Goal: Task Accomplishment & Management: Manage account settings

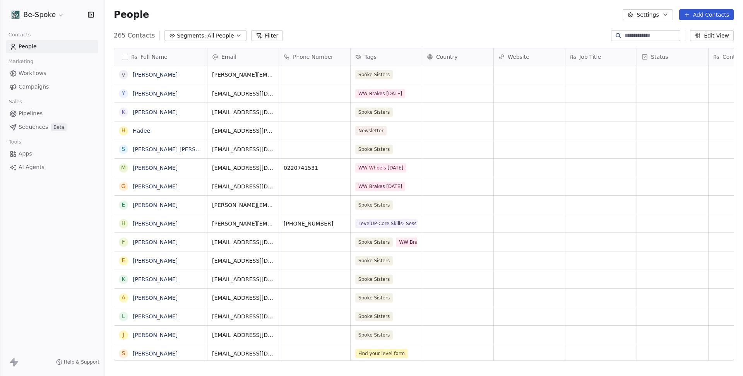
scroll to position [330, 638]
click at [41, 75] on span "Workflows" at bounding box center [33, 73] width 28 height 8
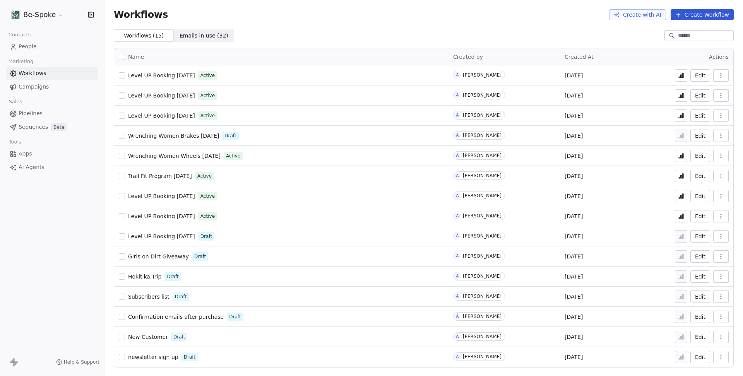
click at [160, 175] on span "Trail Fit Program July 25" at bounding box center [160, 176] width 64 height 6
click at [154, 177] on span "Trail Fit Program [DATE]" at bounding box center [160, 176] width 64 height 6
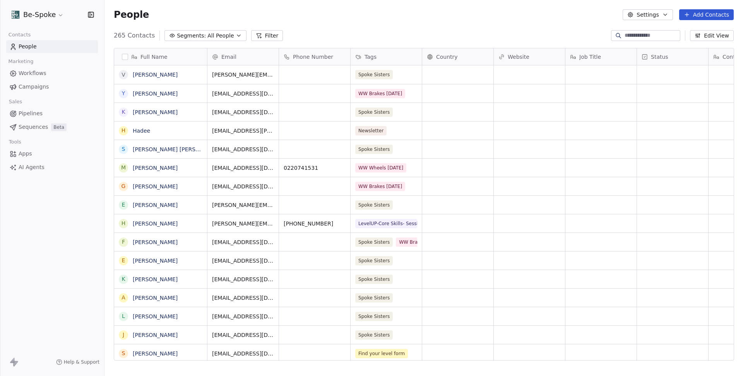
scroll to position [330, 638]
click at [391, 58] on div "Tags" at bounding box center [385, 57] width 60 height 8
click at [391, 58] on html "Be-Spoke Contacts People Marketing Workflows Campaigns Sales Pipelines Sequence…" at bounding box center [371, 188] width 743 height 376
click at [391, 58] on div "Tags" at bounding box center [385, 57] width 60 height 8
click at [391, 58] on html "Be-Spoke Contacts People Marketing Workflows Campaigns Sales Pipelines Sequence…" at bounding box center [371, 188] width 743 height 376
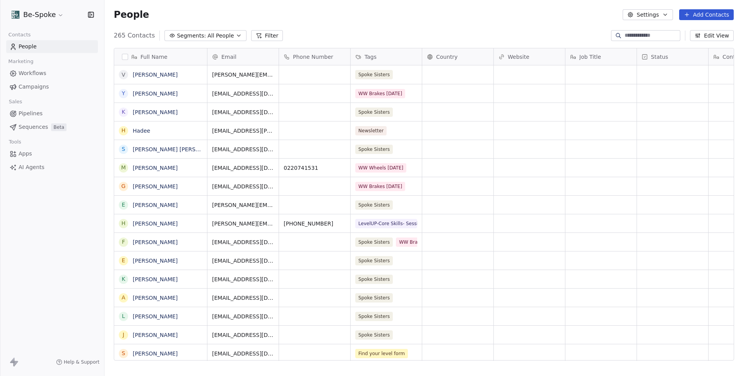
click at [391, 58] on div "Tags" at bounding box center [385, 57] width 60 height 8
click at [381, 71] on span "Manage property" at bounding box center [388, 73] width 46 height 8
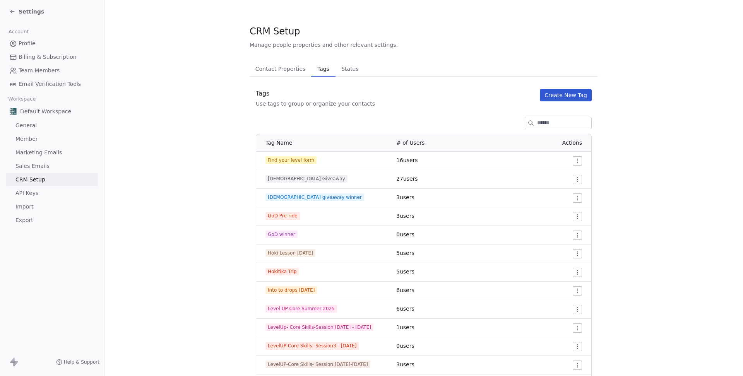
click at [572, 92] on button "Create New Tag" at bounding box center [566, 95] width 52 height 12
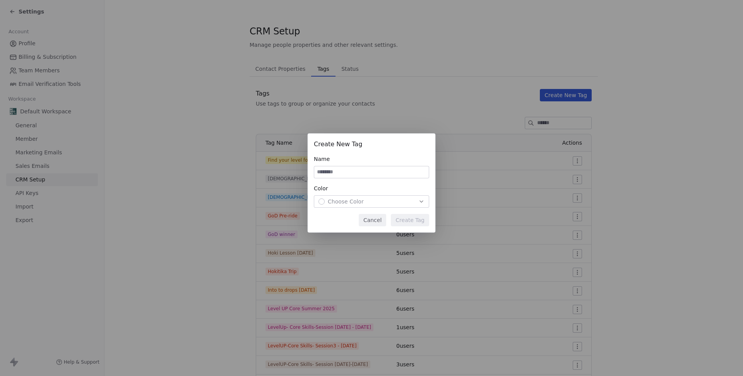
click at [351, 173] on input at bounding box center [371, 172] width 115 height 12
type input "****"
click at [365, 199] on div "Choose Color" at bounding box center [371, 202] width 106 height 8
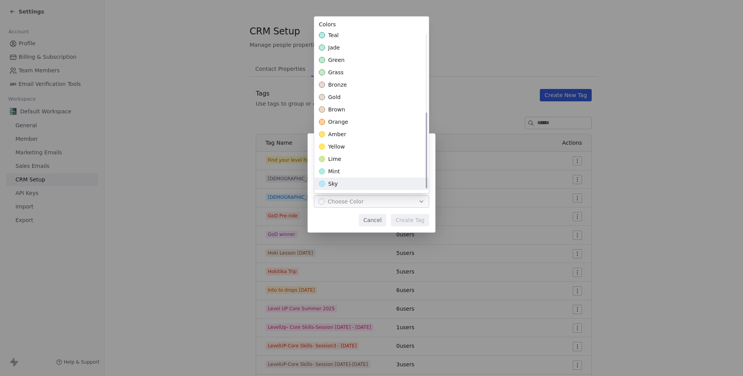
scroll to position [164, 0]
click at [323, 147] on div "Suggestions" at bounding box center [322, 147] width 6 height 6
click at [412, 219] on div "Create New Tag Name **** Color yellow Cancel Create Tag" at bounding box center [371, 188] width 743 height 134
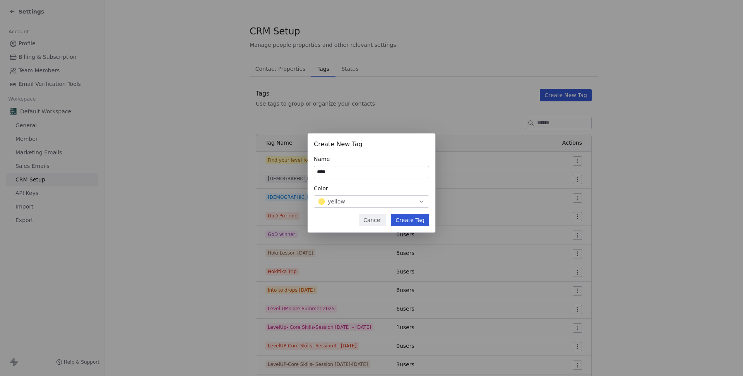
click at [412, 219] on button "Create Tag" at bounding box center [410, 220] width 38 height 12
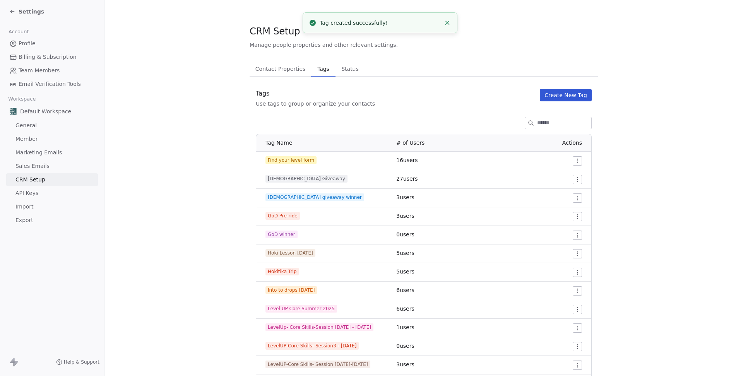
click at [25, 10] on span "Settings" at bounding box center [32, 12] width 26 height 8
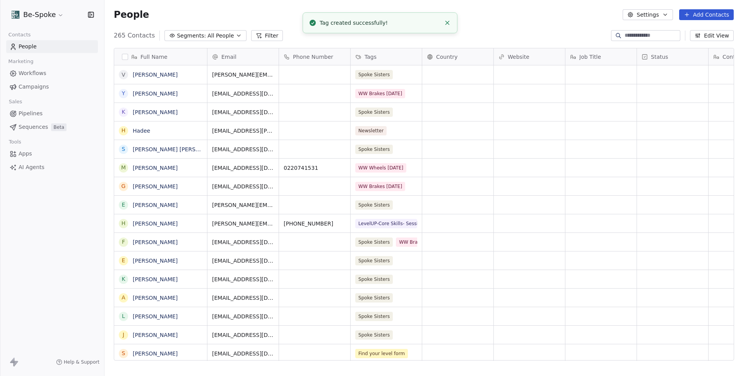
scroll to position [330, 638]
click at [39, 73] on span "Workflows" at bounding box center [33, 73] width 28 height 8
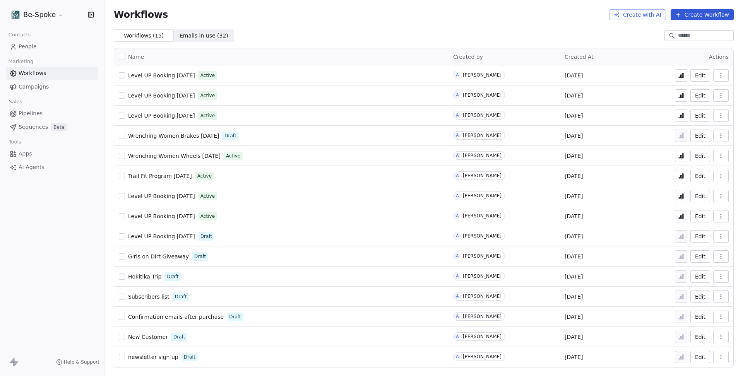
click at [707, 12] on button "Create Workflow" at bounding box center [702, 14] width 63 height 11
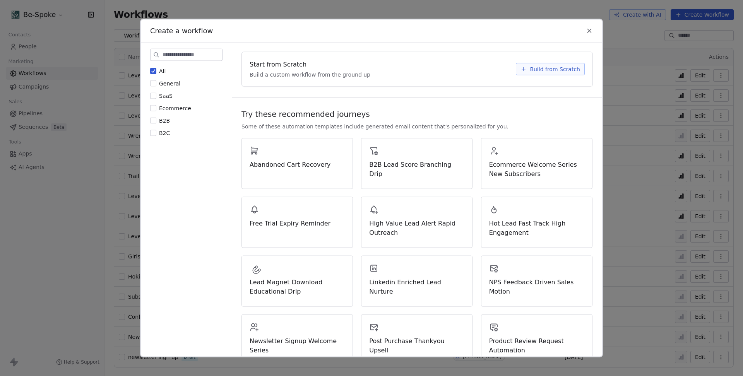
click at [570, 66] on span "Build from Scratch" at bounding box center [555, 69] width 50 height 8
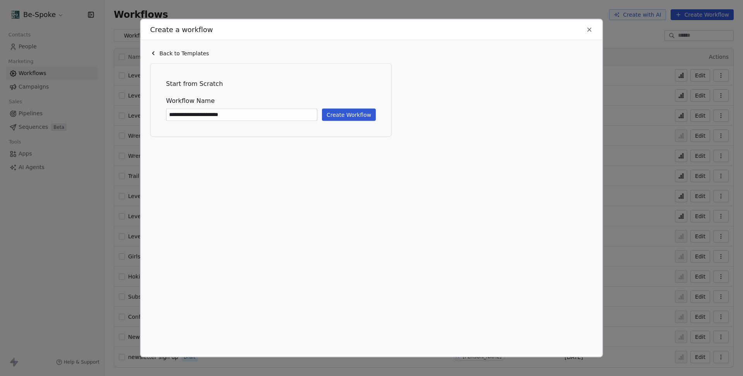
type input "**********"
click at [359, 112] on button "Create Workflow" at bounding box center [349, 115] width 54 height 12
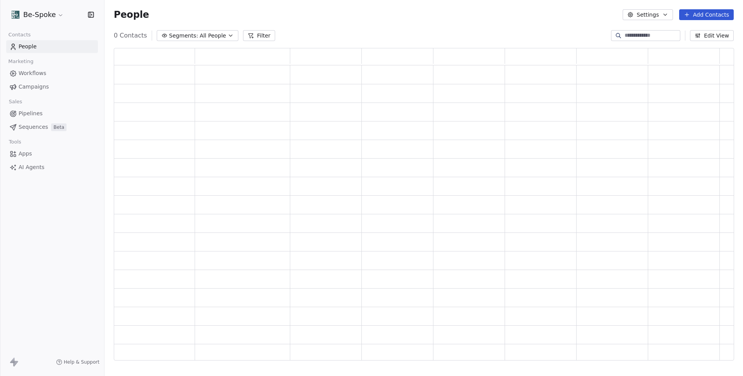
click at [649, 36] on input at bounding box center [652, 36] width 54 height 8
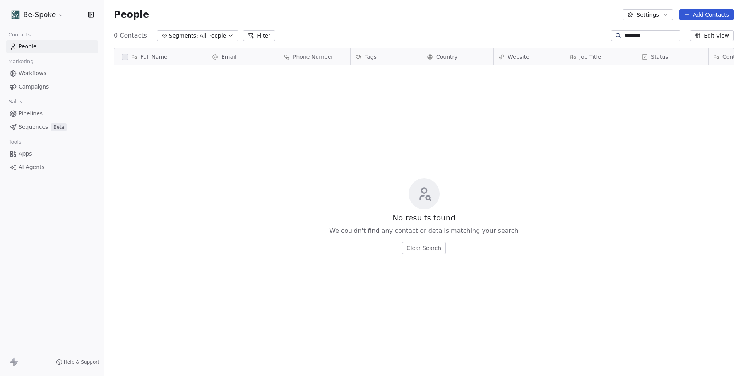
scroll to position [330, 638]
type input "********"
click at [713, 12] on button "Add Contacts" at bounding box center [706, 14] width 55 height 11
click at [702, 33] on span "Create new contact" at bounding box center [706, 31] width 53 height 8
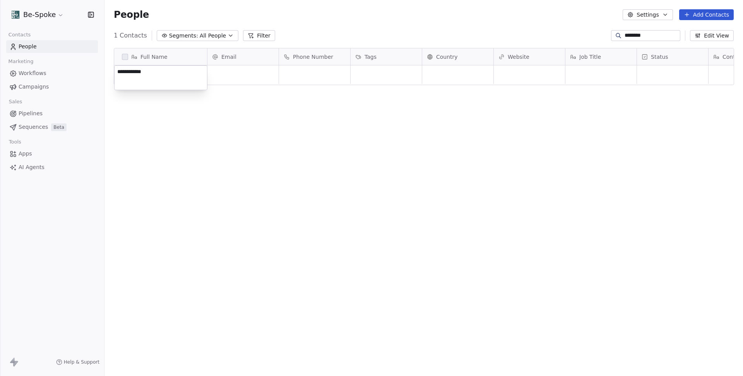
type textarea "**********"
click at [245, 79] on html "**********" at bounding box center [371, 188] width 743 height 376
click at [250, 72] on div "grid" at bounding box center [242, 74] width 71 height 19
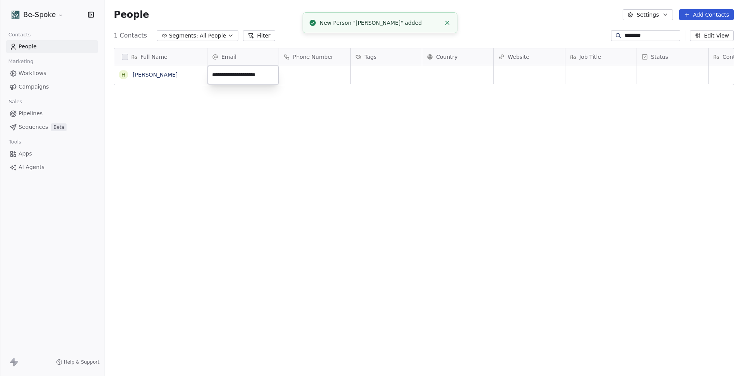
type input "**********"
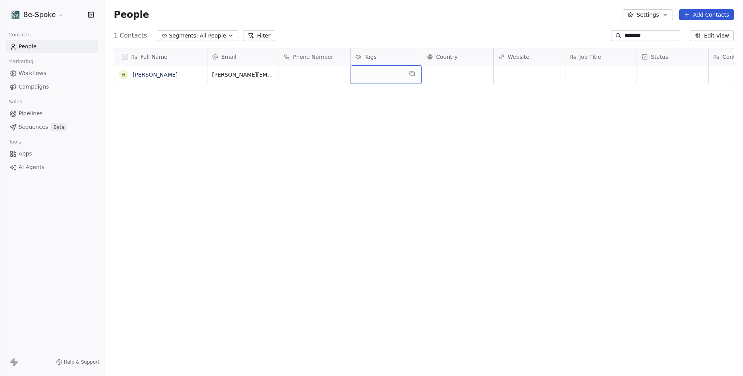
click at [387, 72] on div "grid" at bounding box center [386, 74] width 71 height 19
type input "****"
click at [360, 94] on button "Suggestions" at bounding box center [361, 95] width 6 height 6
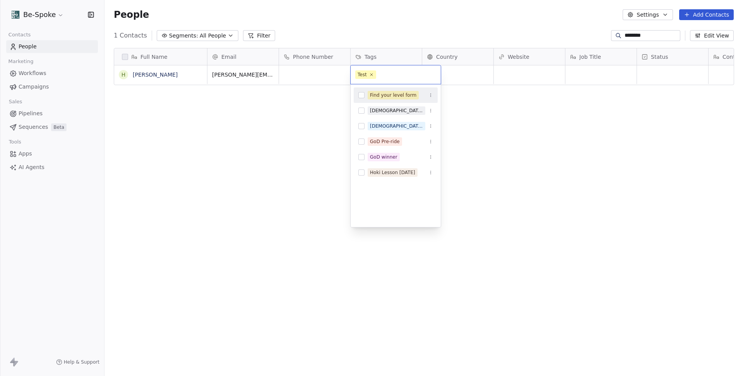
click at [329, 151] on html "Be-Spoke Contacts People Marketing Workflows Campaigns Sales Pipelines Sequence…" at bounding box center [371, 188] width 743 height 376
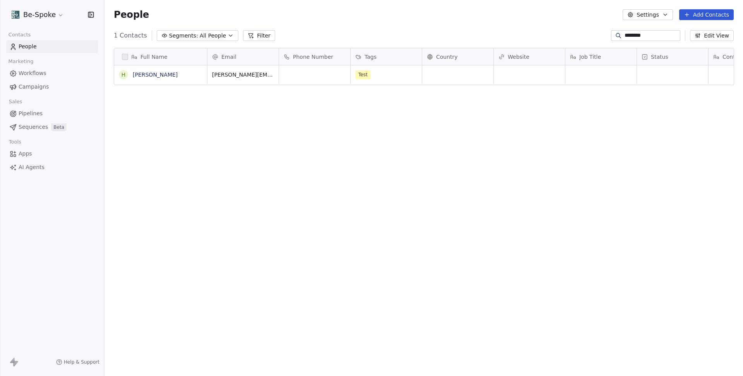
click at [27, 69] on span "Workflows" at bounding box center [33, 73] width 28 height 8
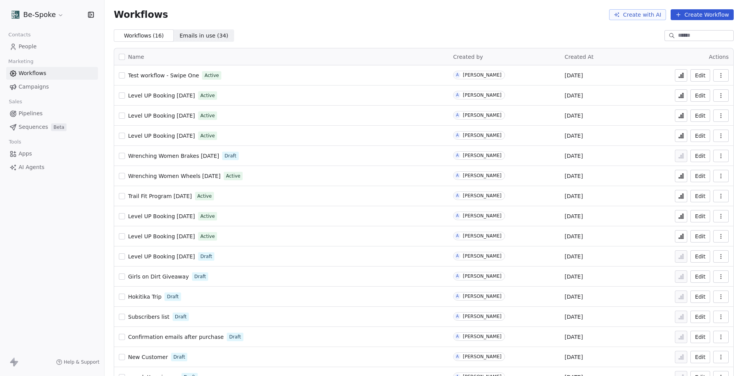
click at [685, 75] on button at bounding box center [681, 75] width 12 height 12
click at [144, 195] on span "Trail Fit Program [DATE]" at bounding box center [160, 196] width 64 height 6
click at [677, 78] on button at bounding box center [681, 75] width 12 height 12
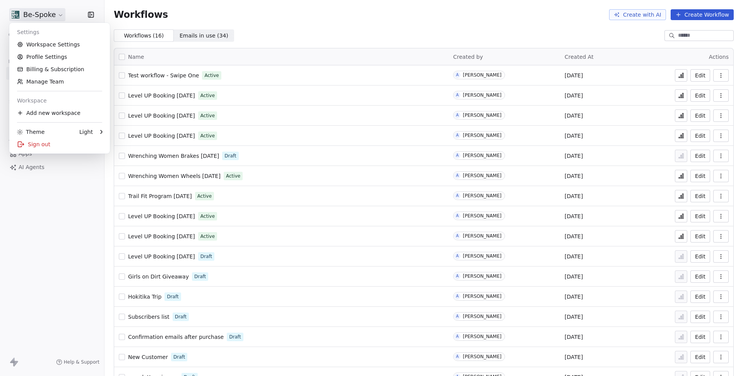
click at [58, 16] on html "Be-Spoke Contacts People Marketing Workflows Campaigns Sales Pipelines Sequence…" at bounding box center [371, 188] width 743 height 376
click at [48, 145] on div "Sign out" at bounding box center [59, 144] width 94 height 12
